Goal: Find specific page/section: Find specific page/section

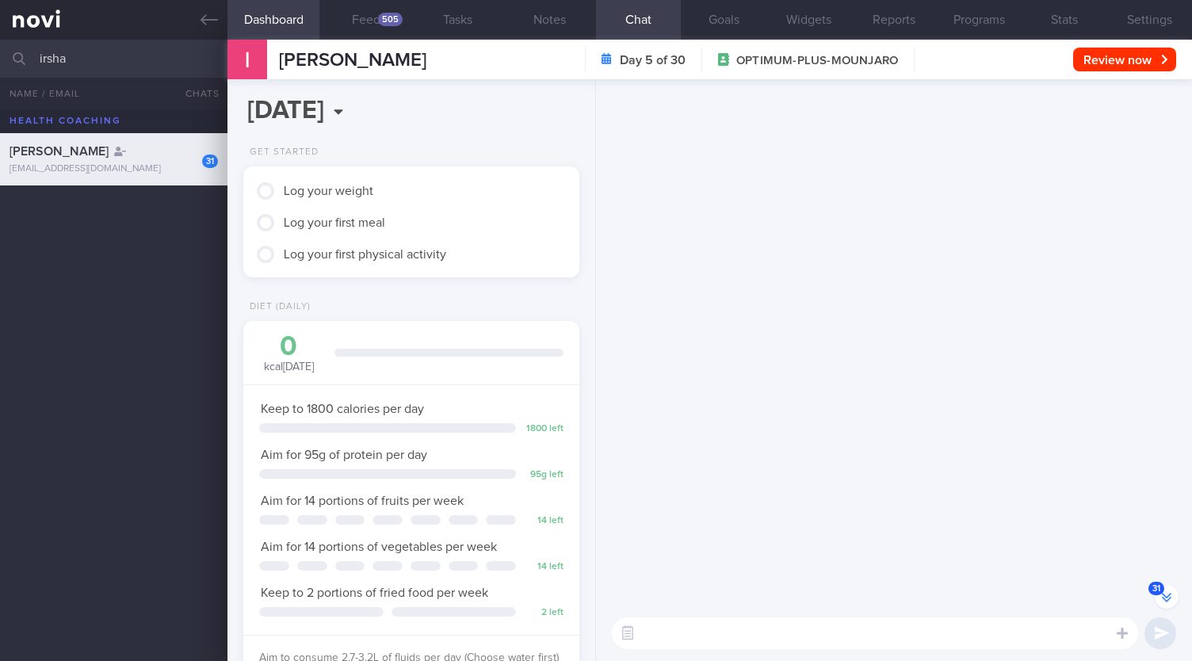
scroll to position [-3007, 0]
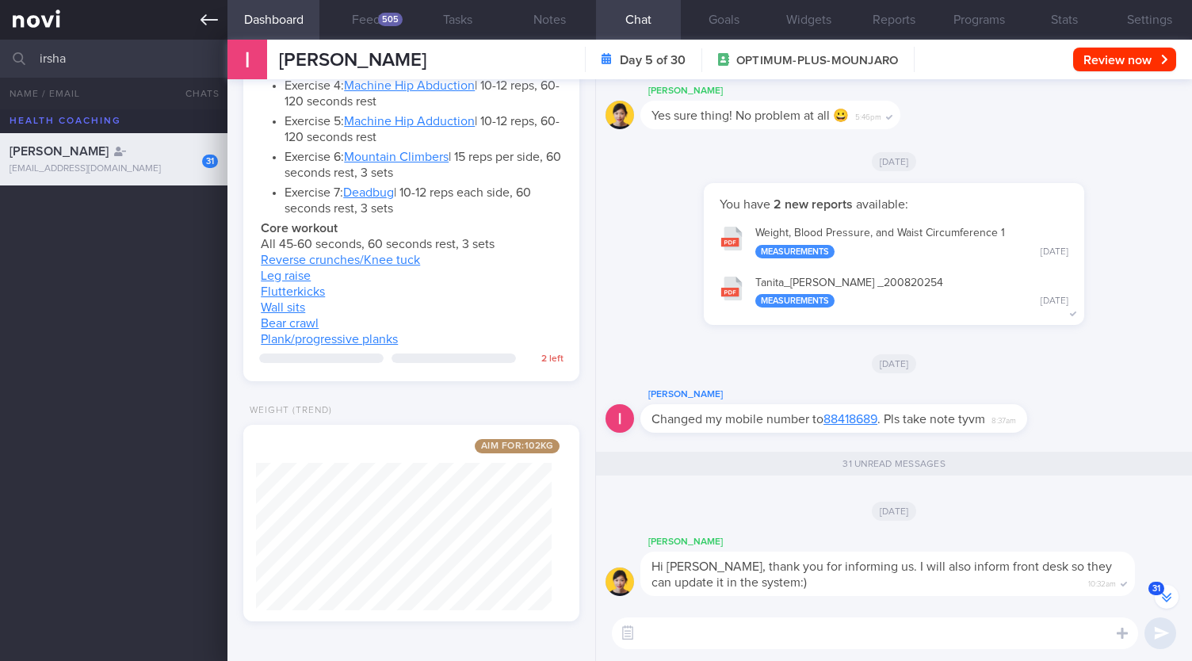
drag, startPoint x: 116, startPoint y: 59, endPoint x: 35, endPoint y: 9, distance: 96.1
click at [0, 48] on input "irsha" at bounding box center [596, 59] width 1192 height 38
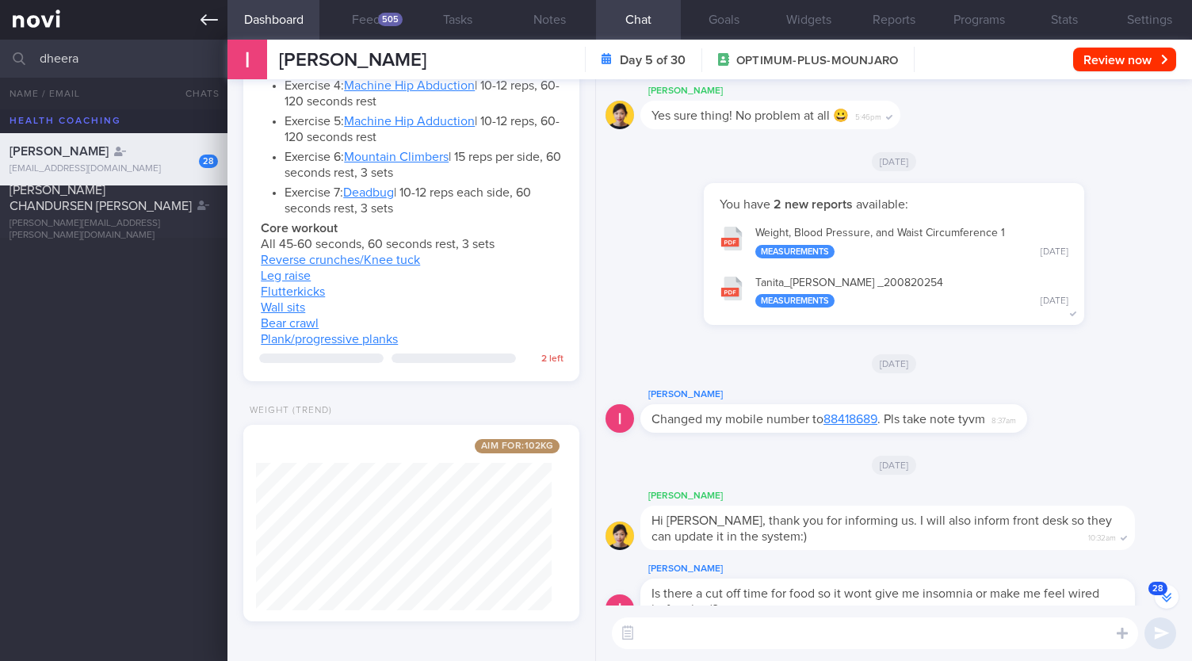
scroll to position [-3053, 0]
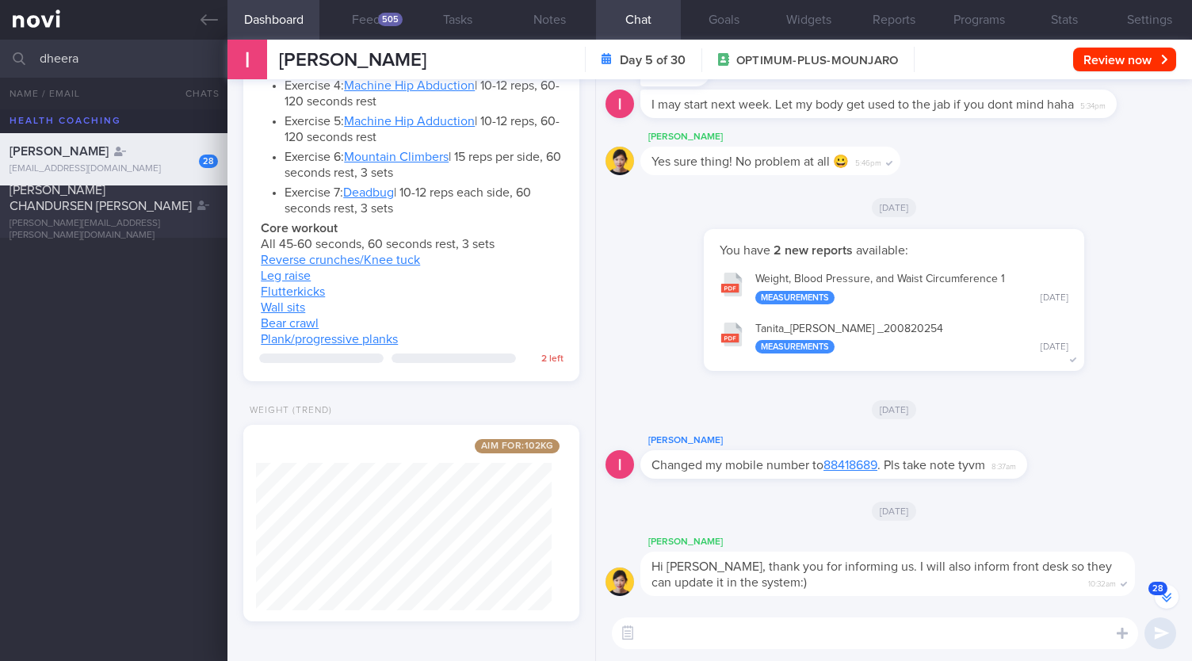
type input "dheera"
drag, startPoint x: 57, startPoint y: 197, endPoint x: 430, endPoint y: 117, distance: 381.7
click at [57, 197] on span "[PERSON_NAME] CHANDURSEN [PERSON_NAME]" at bounding box center [101, 198] width 182 height 29
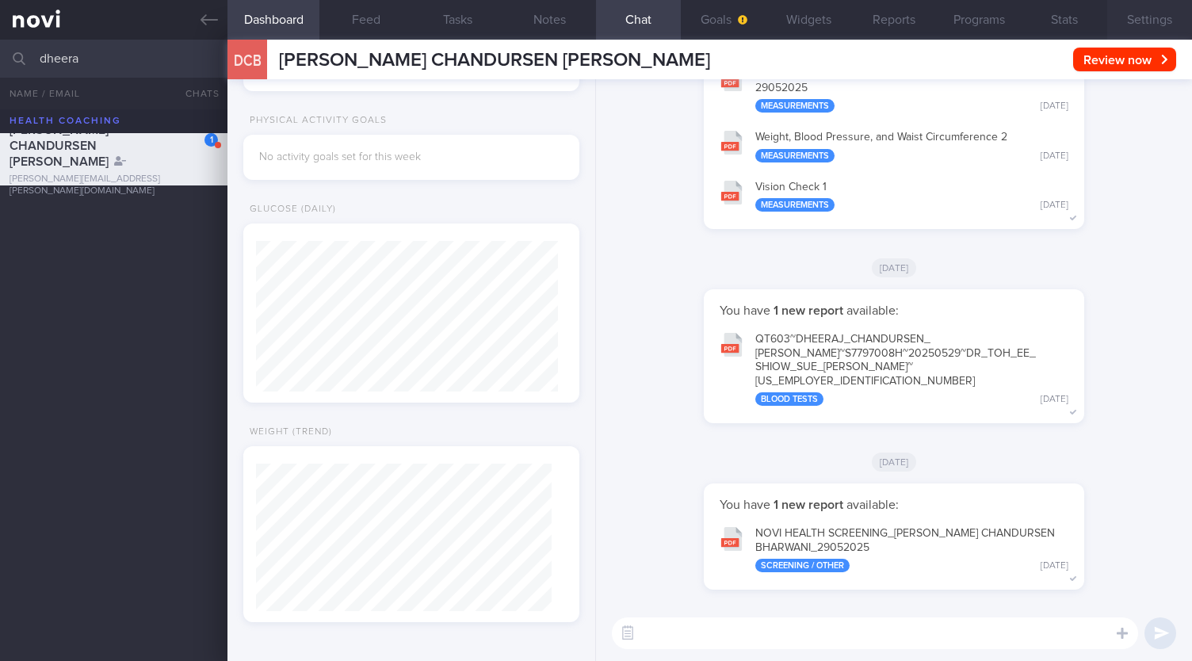
click at [1120, 13] on button "Settings" at bounding box center [1149, 20] width 85 height 40
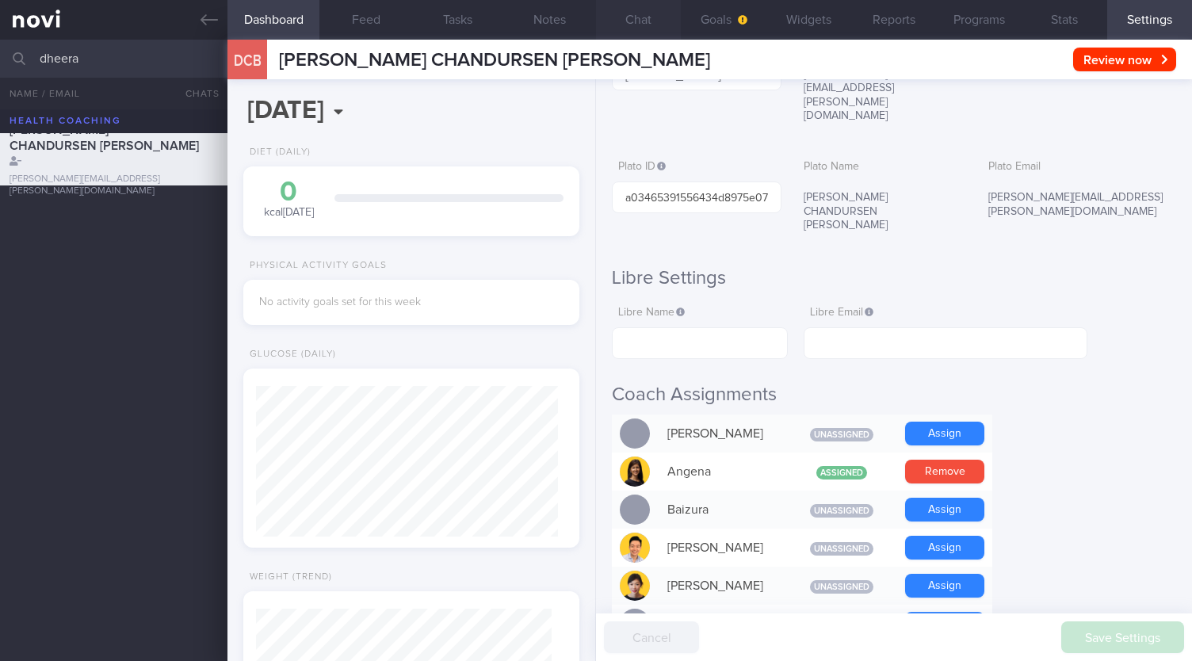
click at [660, 25] on button "Chat" at bounding box center [638, 20] width 85 height 40
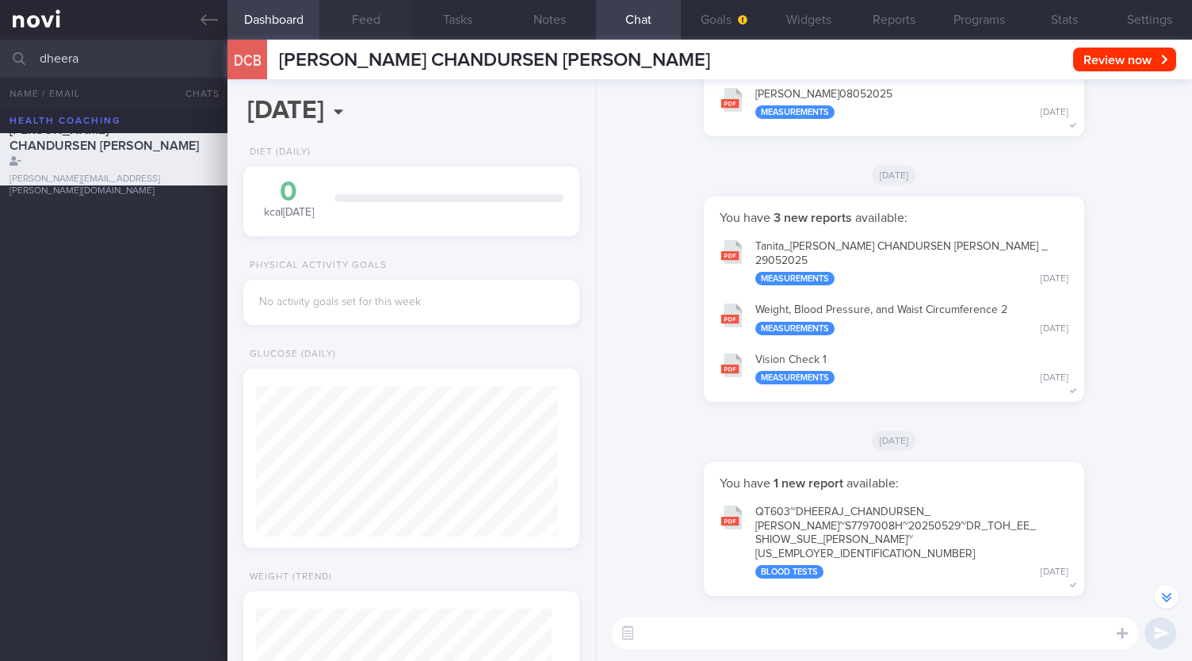
click at [373, 24] on button "Feed" at bounding box center [365, 20] width 92 height 40
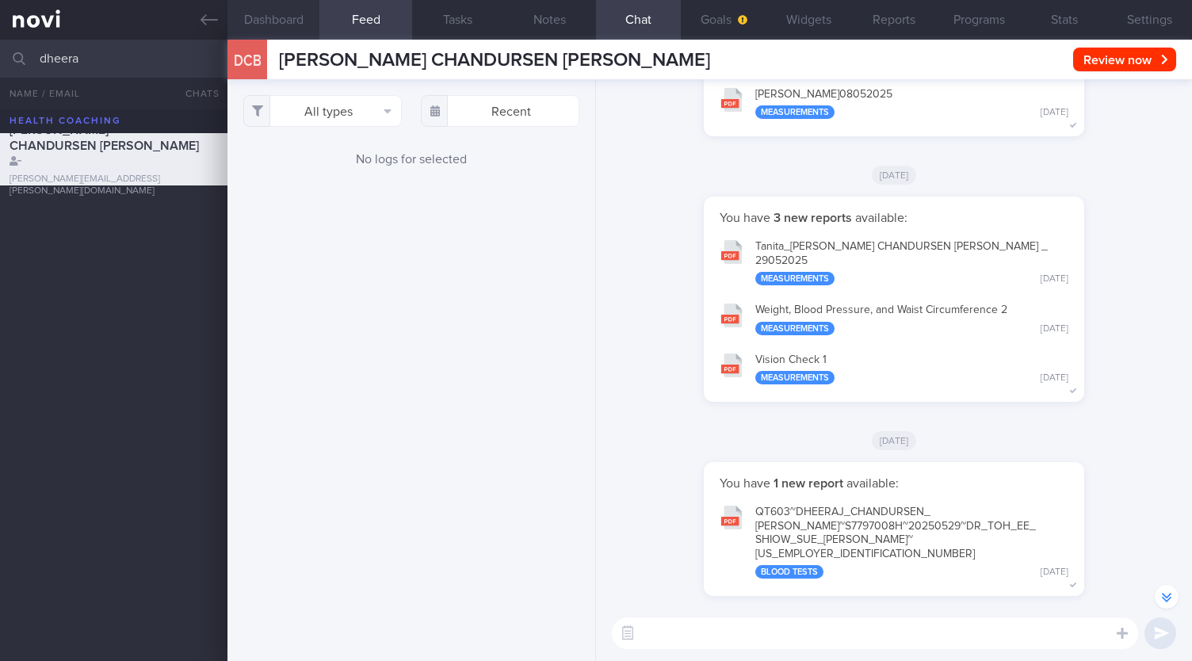
click at [307, 22] on button "Dashboard" at bounding box center [273, 20] width 92 height 40
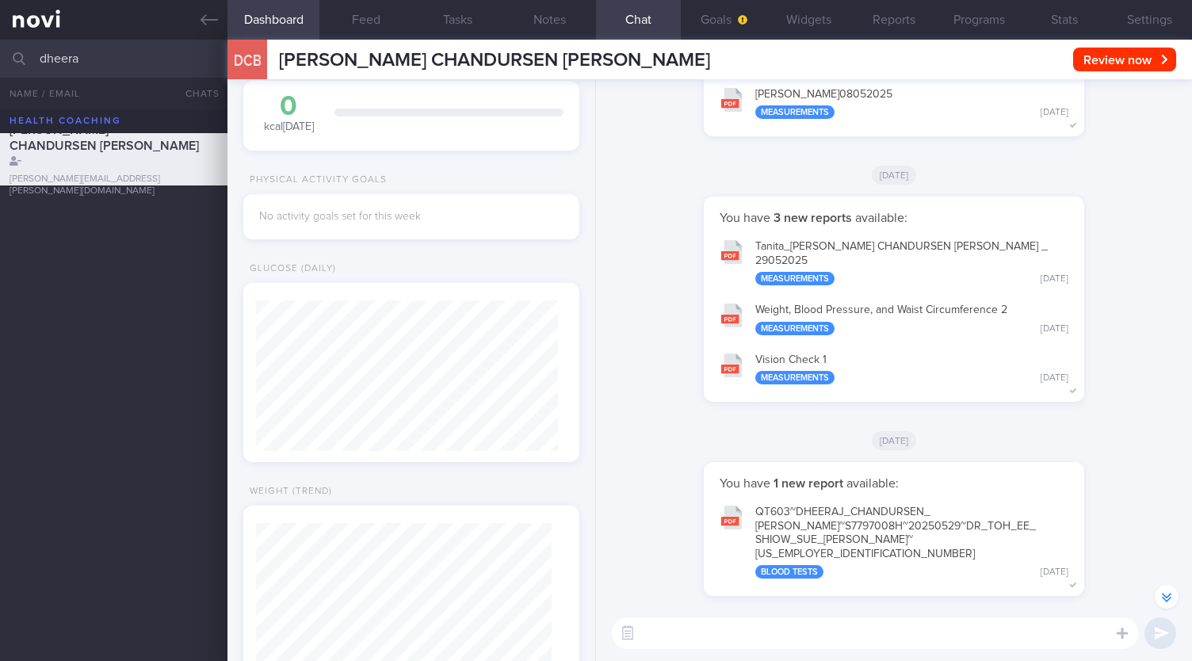
scroll to position [146, 0]
